Goal: Book appointment/travel/reservation

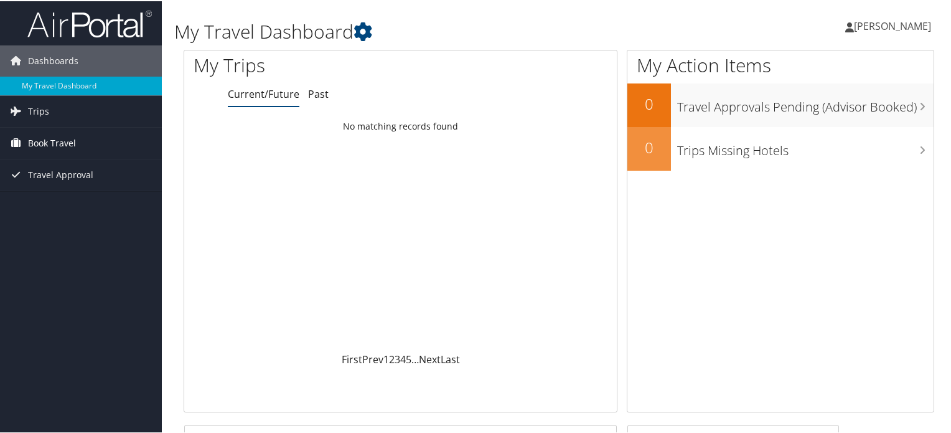
click at [44, 143] on span "Book Travel" at bounding box center [52, 141] width 48 height 31
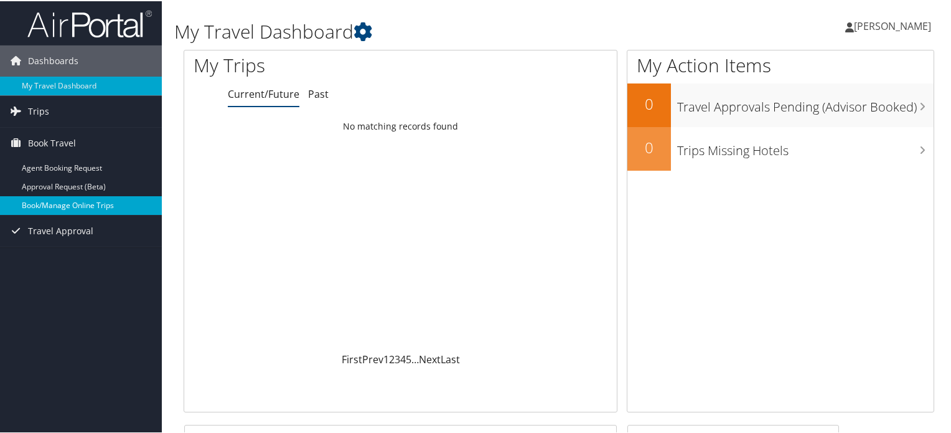
click at [64, 208] on link "Book/Manage Online Trips" at bounding box center [81, 204] width 162 height 19
